Goal: Information Seeking & Learning: Learn about a topic

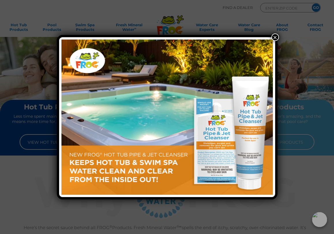
click at [274, 35] on button "×" at bounding box center [274, 36] width 7 height 7
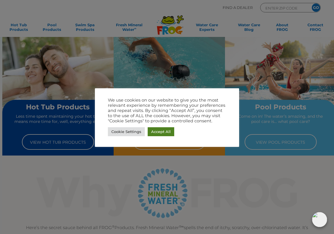
click at [159, 127] on div "Cookie Settings Accept All" at bounding box center [167, 132] width 118 height 12
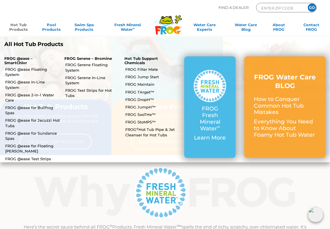
click at [16, 28] on link "Hot Tub Products" at bounding box center [18, 28] width 25 height 12
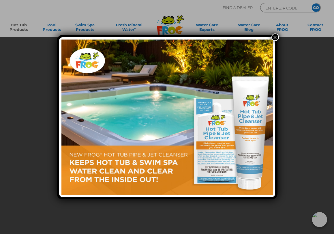
click at [276, 36] on button "×" at bounding box center [274, 36] width 7 height 7
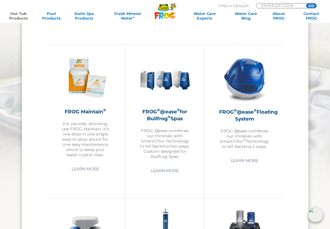
scroll to position [525, 0]
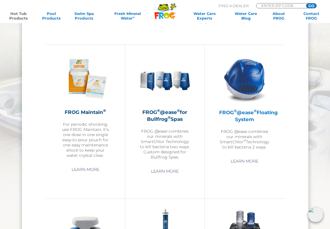
click at [245, 73] on img at bounding box center [244, 79] width 50 height 50
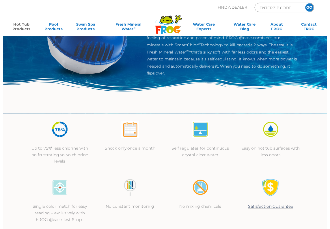
scroll to position [102, 0]
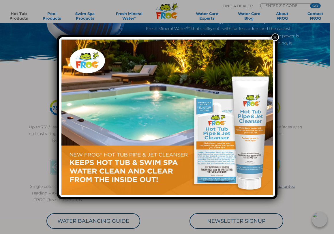
click at [277, 37] on button "×" at bounding box center [274, 36] width 7 height 7
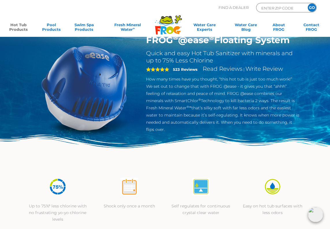
scroll to position [0, 0]
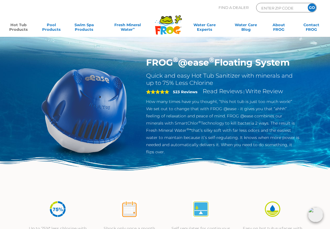
drag, startPoint x: 146, startPoint y: 103, endPoint x: 239, endPoint y: 142, distance: 100.1
click at [273, 152] on div "FROG ® @ease ® Floating System Quick and easy Hot Tub Sanitizer with minerals a…" at bounding box center [164, 119] width 277 height 125
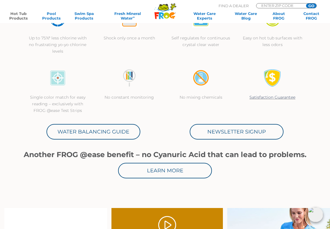
scroll to position [200, 0]
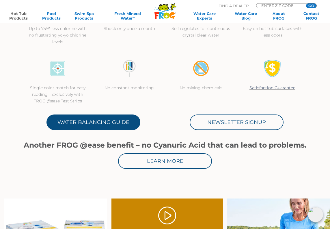
click at [111, 116] on link "Water Balancing Guide" at bounding box center [93, 123] width 94 height 16
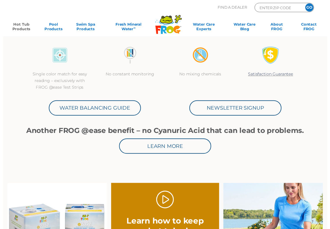
scroll to position [200, 0]
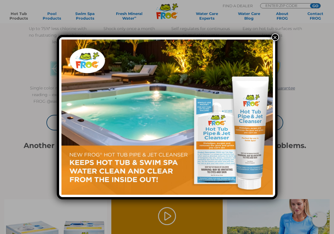
click at [274, 37] on button "×" at bounding box center [274, 36] width 7 height 7
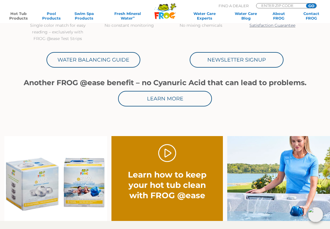
scroll to position [264, 0]
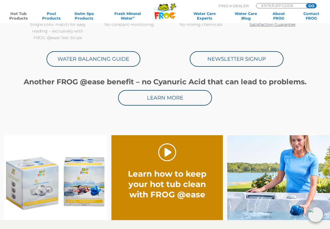
click at [159, 155] on link "." at bounding box center [167, 153] width 18 height 18
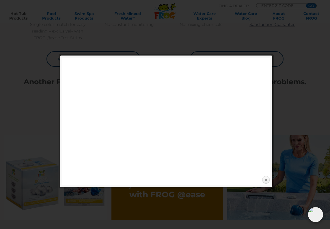
click at [266, 180] on link "Close" at bounding box center [265, 180] width 9 height 9
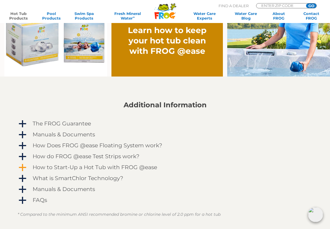
scroll to position [408, 0]
click at [134, 167] on h4 "How to Start-Up a Hot Tub with FROG @ease" at bounding box center [95, 168] width 124 height 6
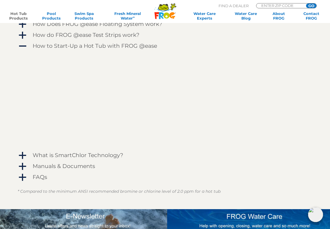
scroll to position [525, 0]
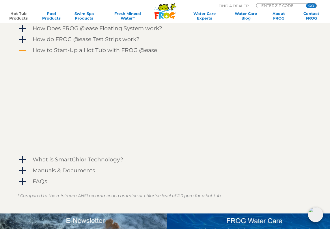
click at [22, 50] on span "A" at bounding box center [22, 50] width 9 height 9
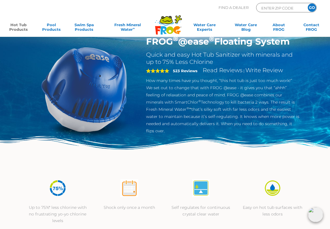
scroll to position [0, 0]
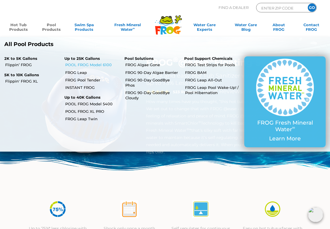
click at [102, 67] on link "POOL FROG Model 6100" at bounding box center [92, 64] width 55 height 5
